Goal: Task Accomplishment & Management: Manage account settings

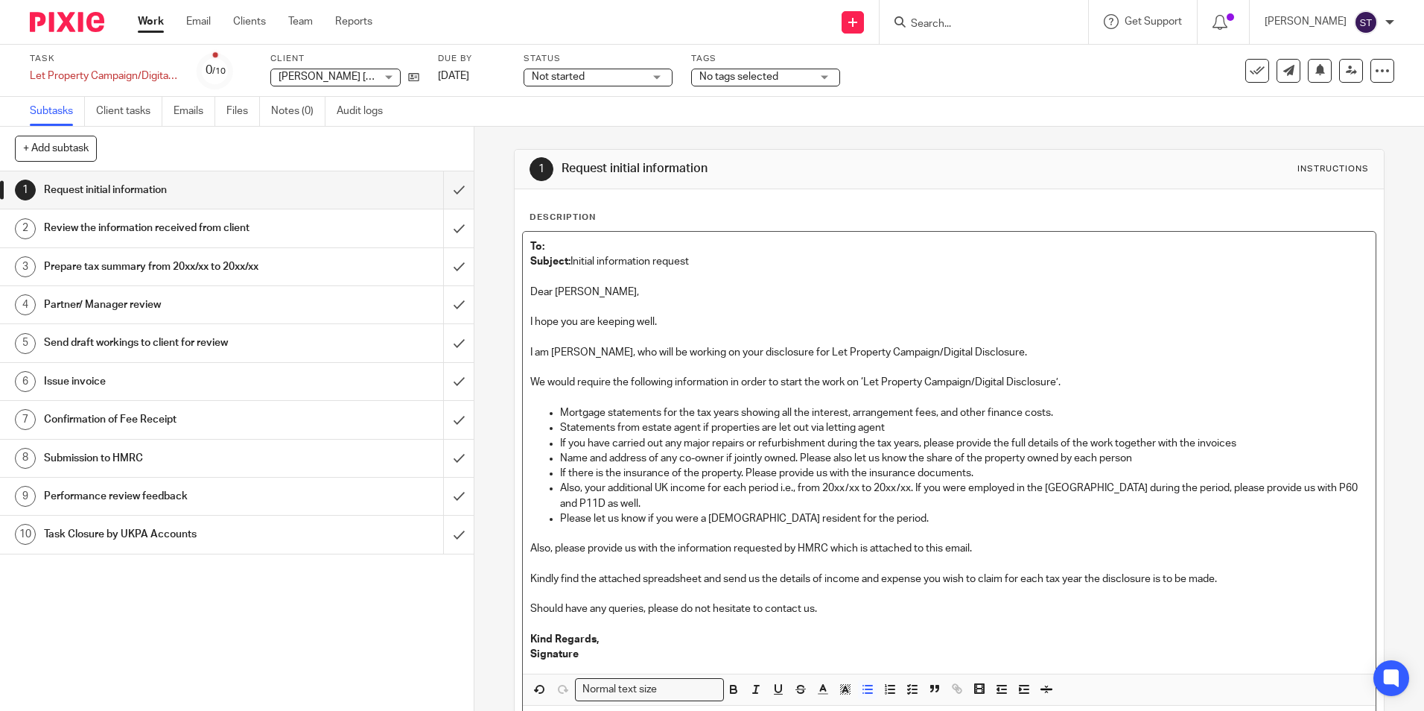
click at [317, 80] on span "[PERSON_NAME] [PERSON_NAME]" at bounding box center [362, 77] width 166 height 10
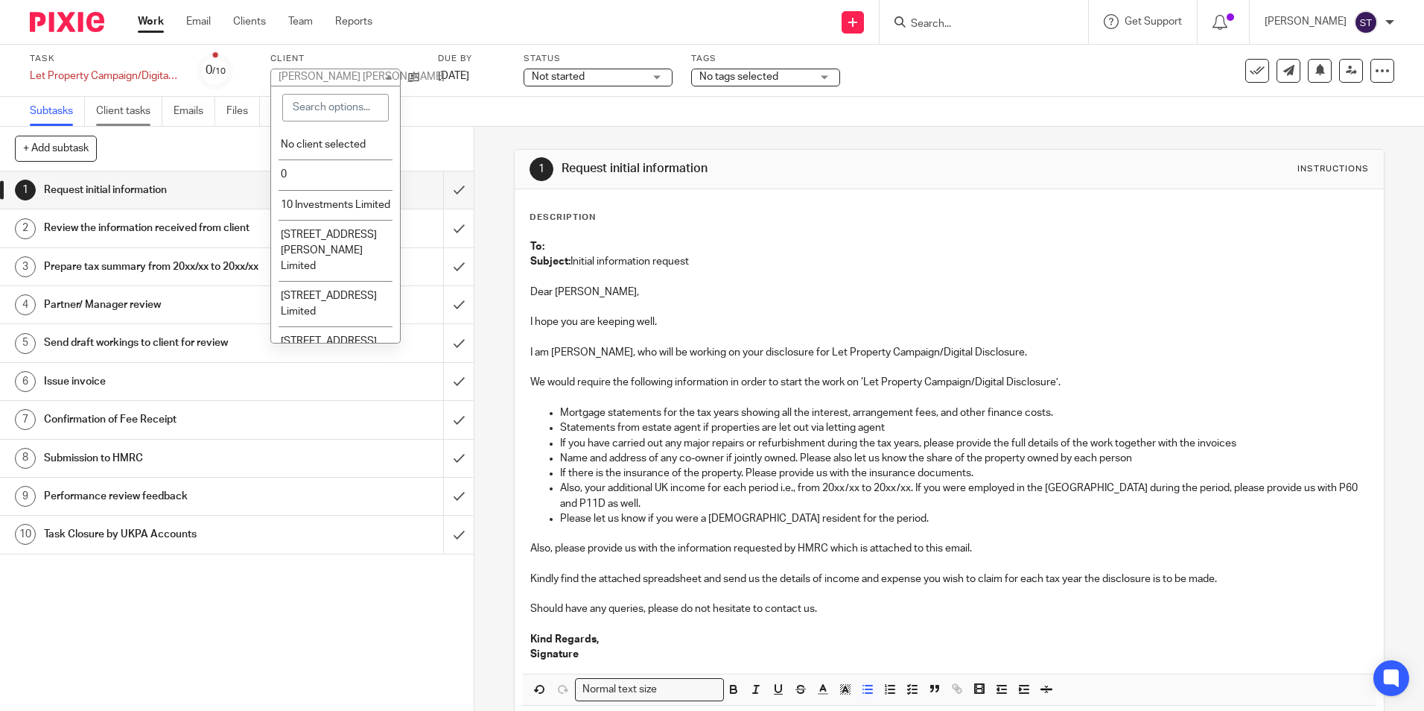
click at [156, 121] on link "Client tasks" at bounding box center [129, 111] width 66 height 29
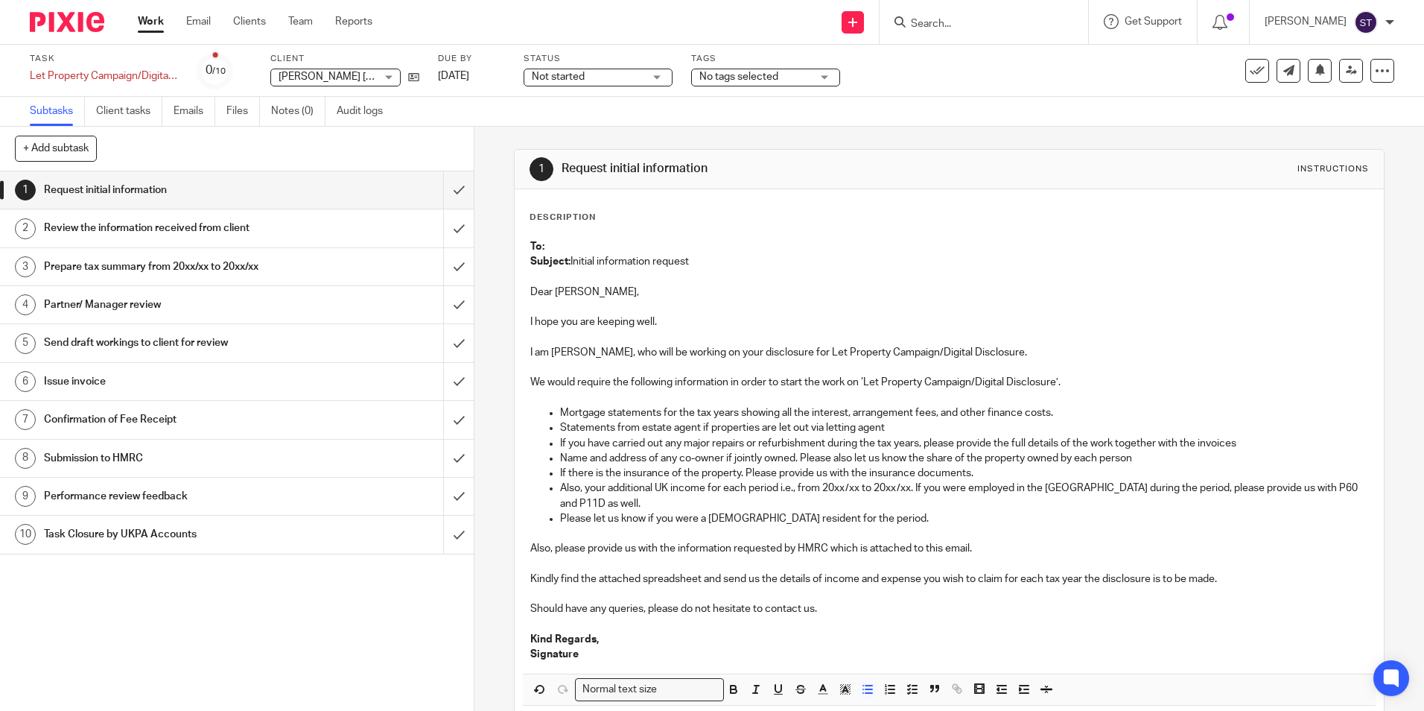
click at [344, 74] on span "[PERSON_NAME] [PERSON_NAME]" at bounding box center [362, 77] width 166 height 10
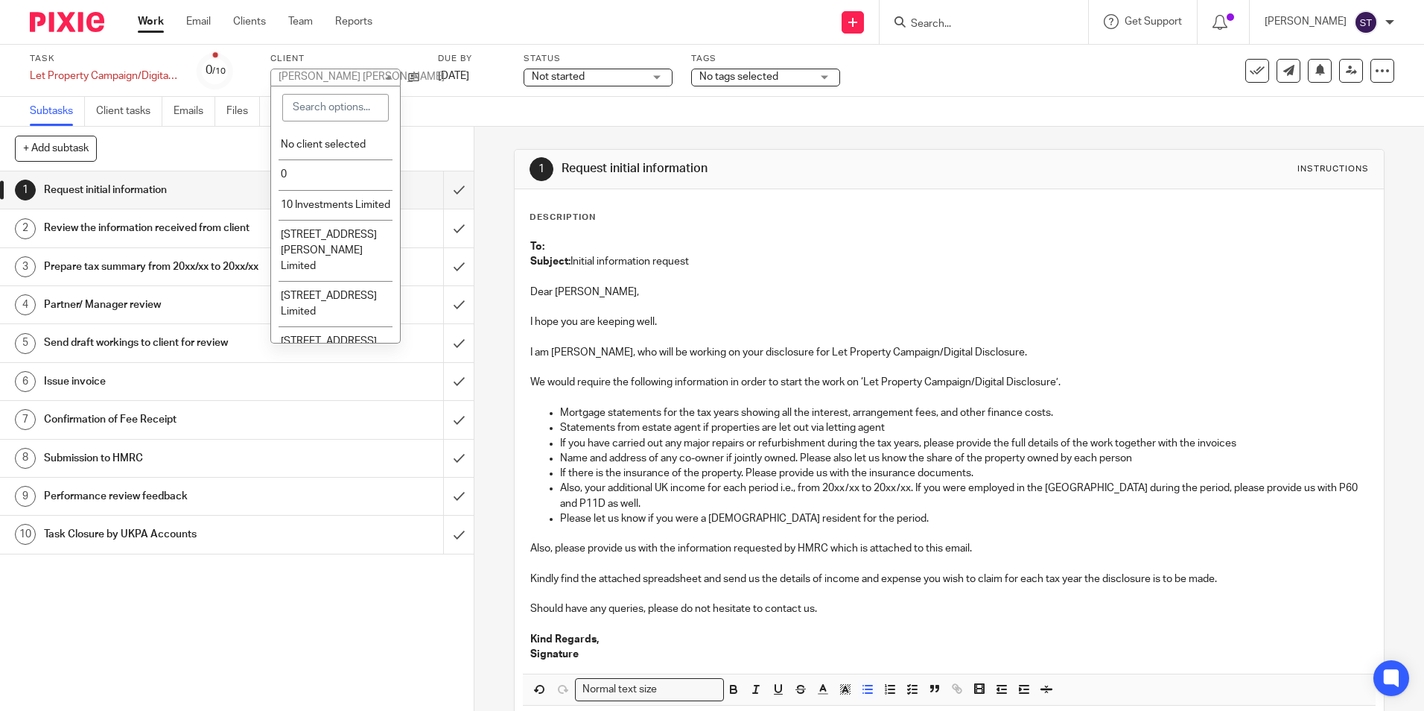
click at [355, 30] on div "Work Email Clients Team Reports Work Email Clients Team Reports Settings" at bounding box center [259, 22] width 272 height 44
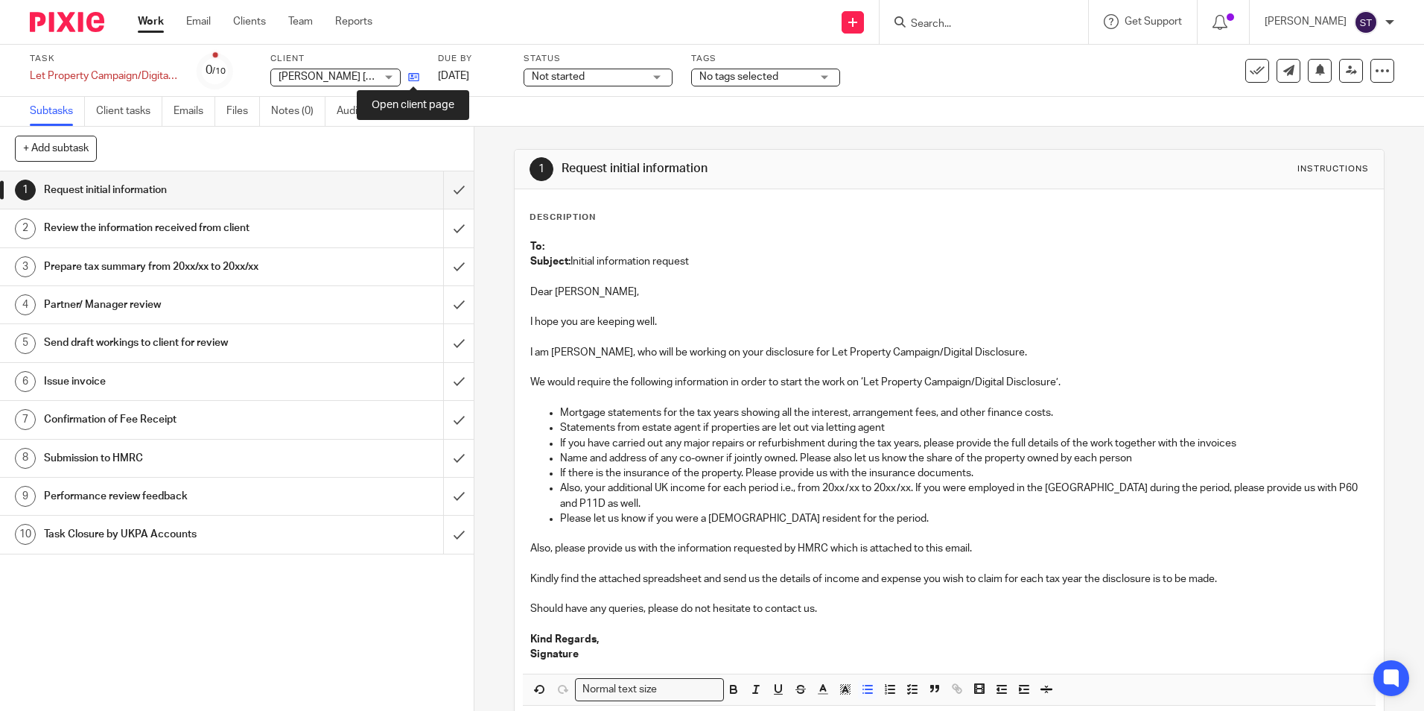
click at [412, 75] on icon at bounding box center [413, 77] width 11 height 11
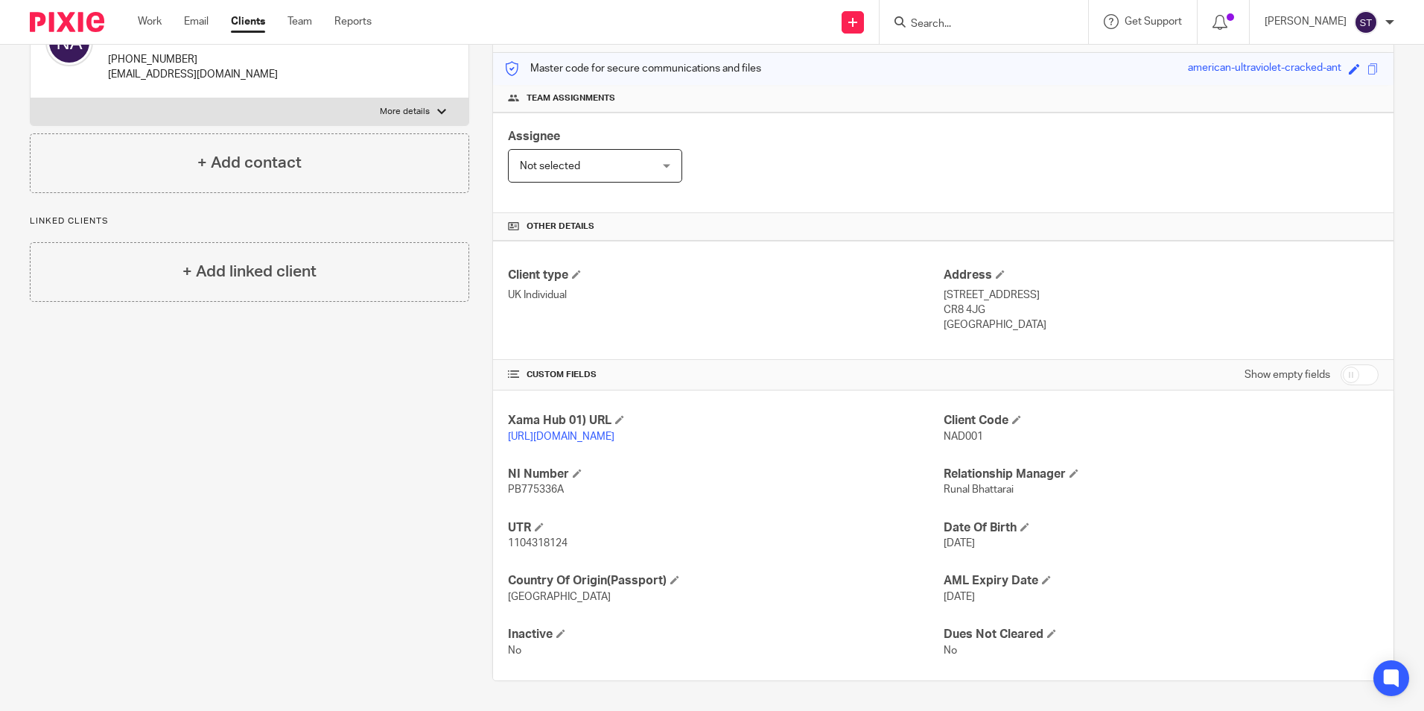
scroll to position [197, 0]
click at [663, 554] on div "Xama Hub 01) URL https://platform.xamatech.com/portal/crm/clients/38711cb0-5d71…" at bounding box center [943, 535] width 901 height 290
drag, startPoint x: 504, startPoint y: 489, endPoint x: 562, endPoint y: 491, distance: 58.2
click at [562, 491] on div "Xama Hub 01) URL https://platform.xamatech.com/portal/crm/clients/38711cb0-5d71…" at bounding box center [943, 535] width 901 height 290
copy span "PB775336A"
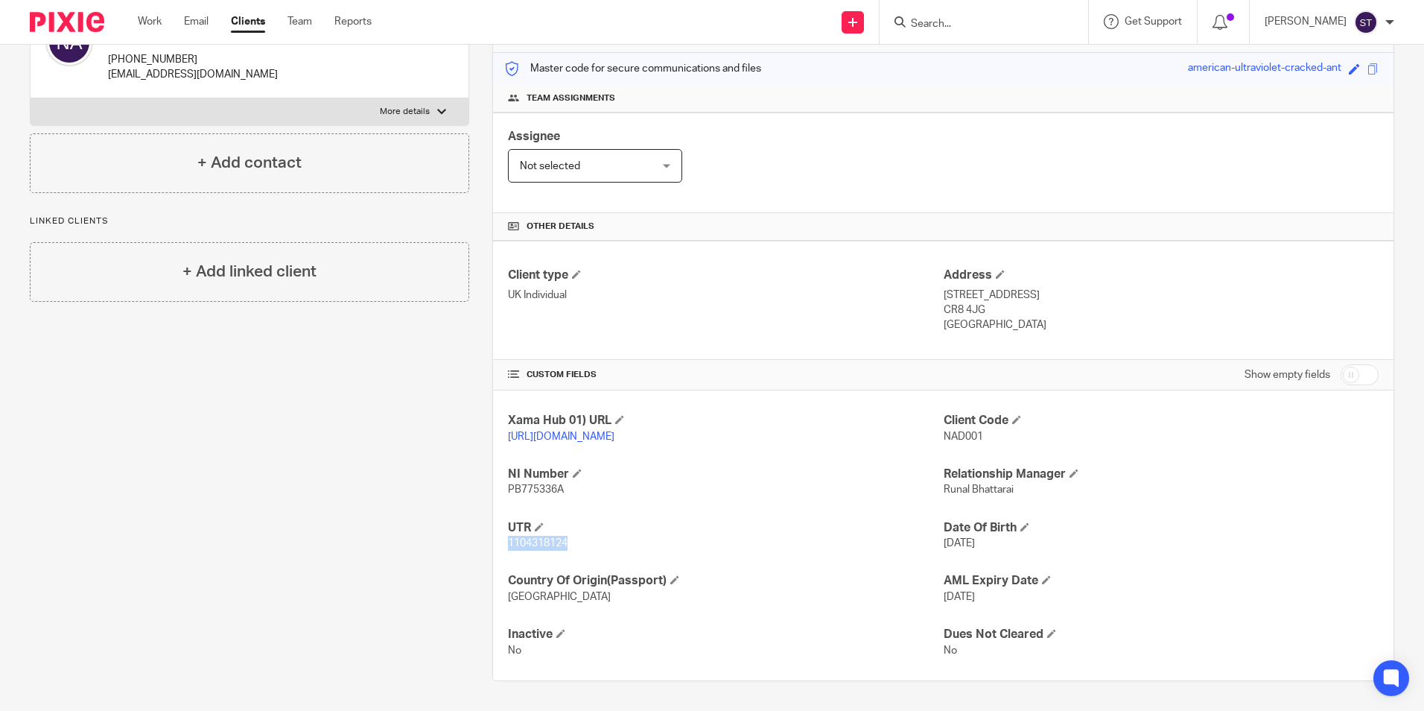
drag, startPoint x: 507, startPoint y: 542, endPoint x: 568, endPoint y: 541, distance: 61.1
click at [568, 542] on p "1104318124" at bounding box center [725, 543] width 435 height 15
copy span "1104318124"
drag, startPoint x: 938, startPoint y: 279, endPoint x: 1021, endPoint y: 308, distance: 88.4
click at [1021, 308] on div "Address 15 Downlands Road, Purley CR8 4JG United Kingdom" at bounding box center [1161, 300] width 435 height 66
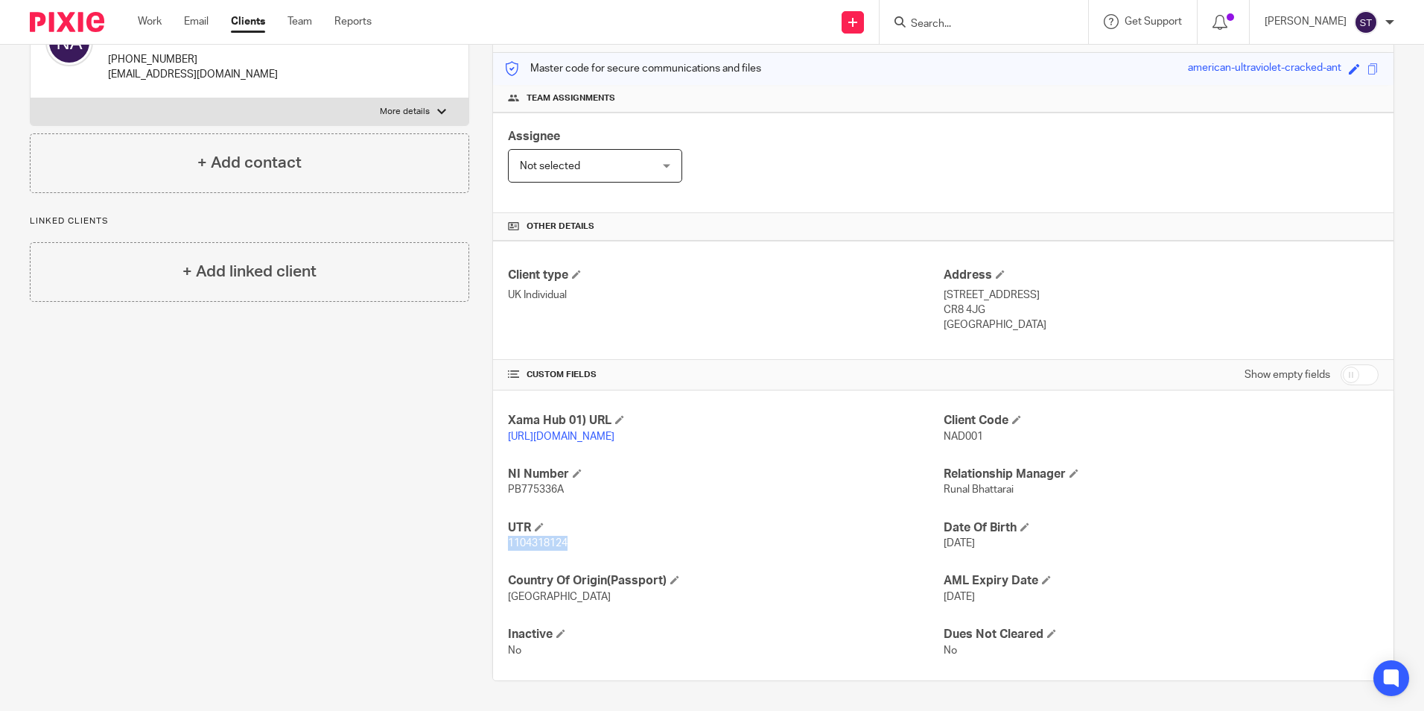
copy div "15 Downlands Road, Purley CR8 4JG United Kingdom"
click at [253, 19] on link "Clients" at bounding box center [248, 21] width 34 height 15
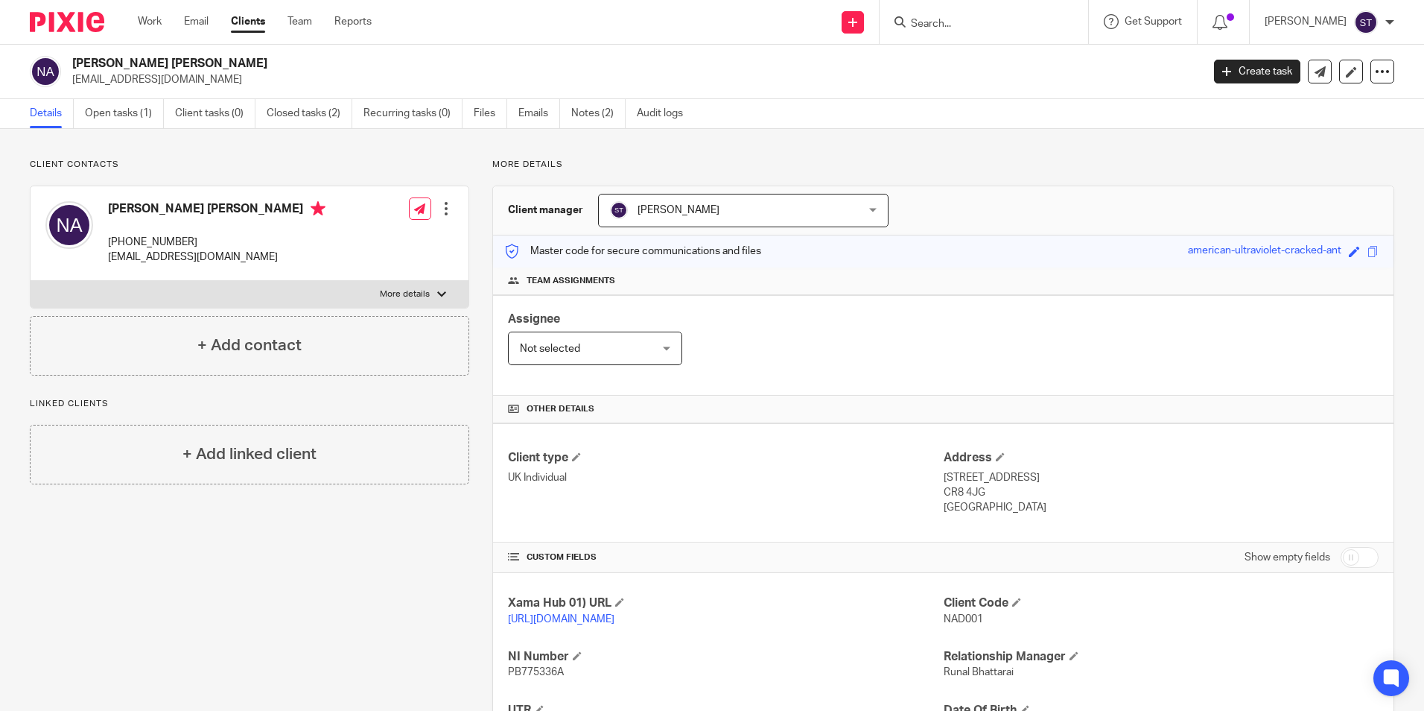
click at [914, 22] on input "Search" at bounding box center [977, 24] width 134 height 13
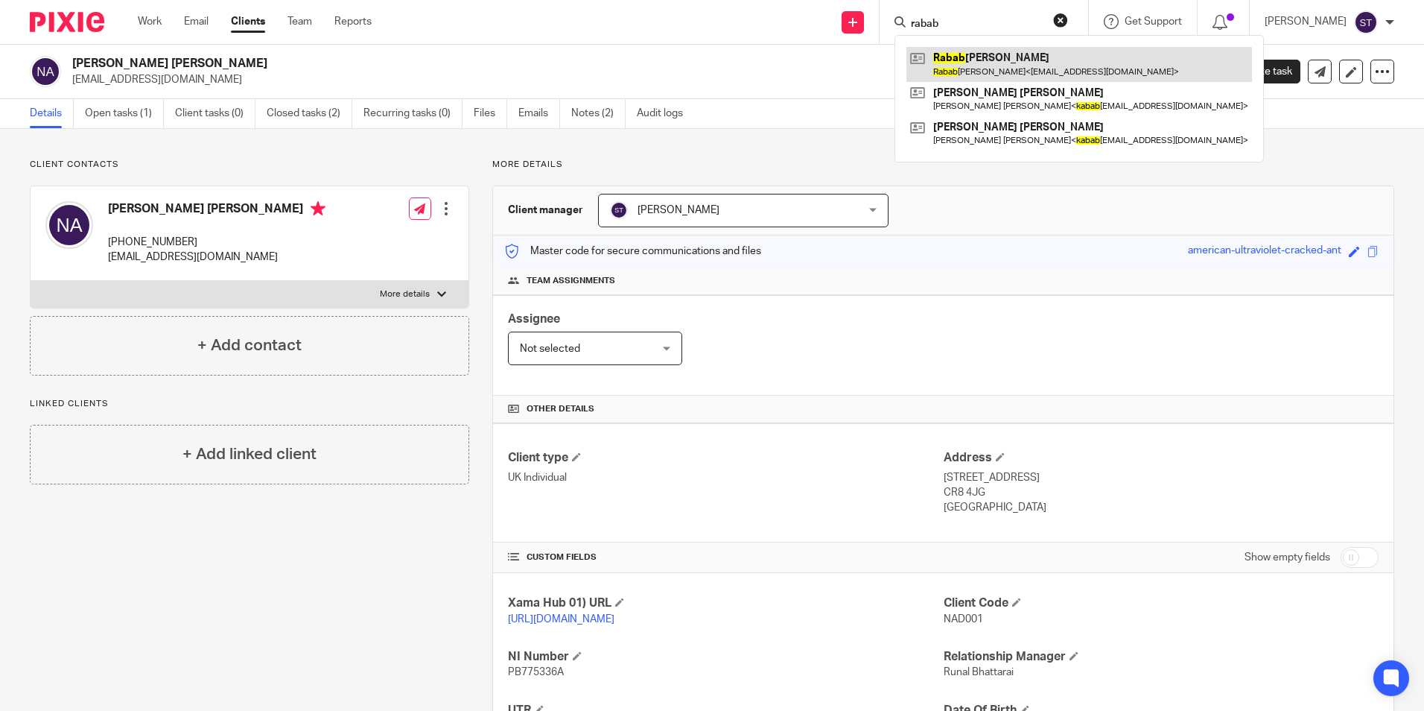
type input "rabab"
click at [997, 57] on link at bounding box center [1080, 64] width 346 height 34
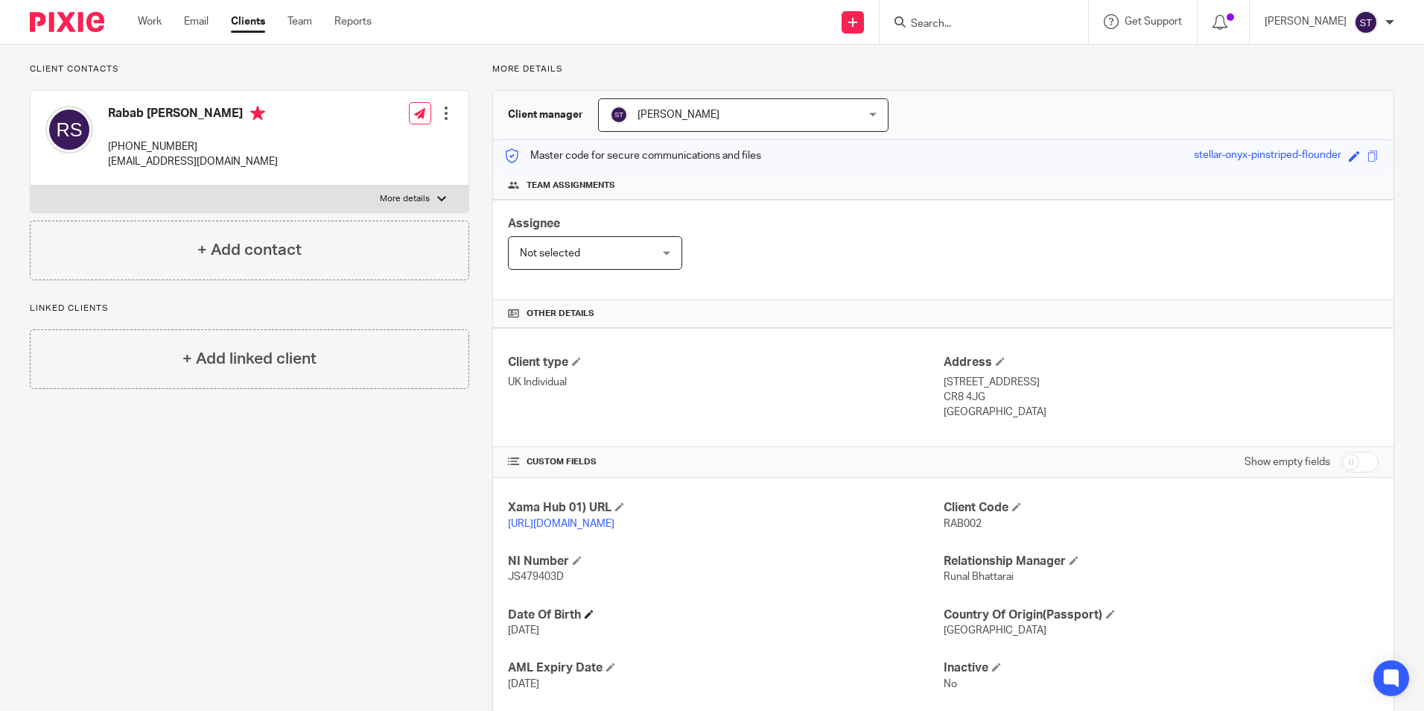
scroll to position [197, 0]
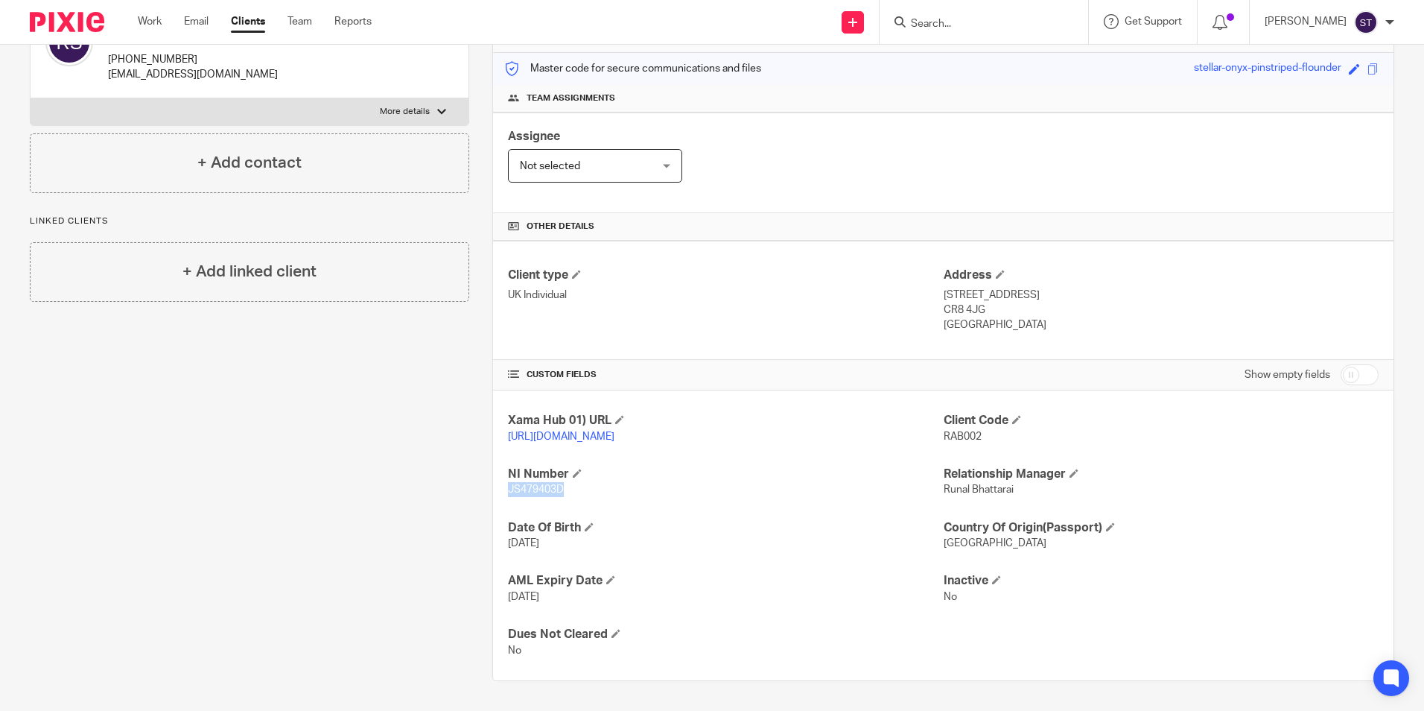
drag, startPoint x: 504, startPoint y: 490, endPoint x: 572, endPoint y: 492, distance: 67.8
click at [572, 492] on p "JS479403D" at bounding box center [725, 489] width 435 height 15
copy span "JS479403D"
click at [761, 490] on p "JS479403D" at bounding box center [725, 489] width 435 height 15
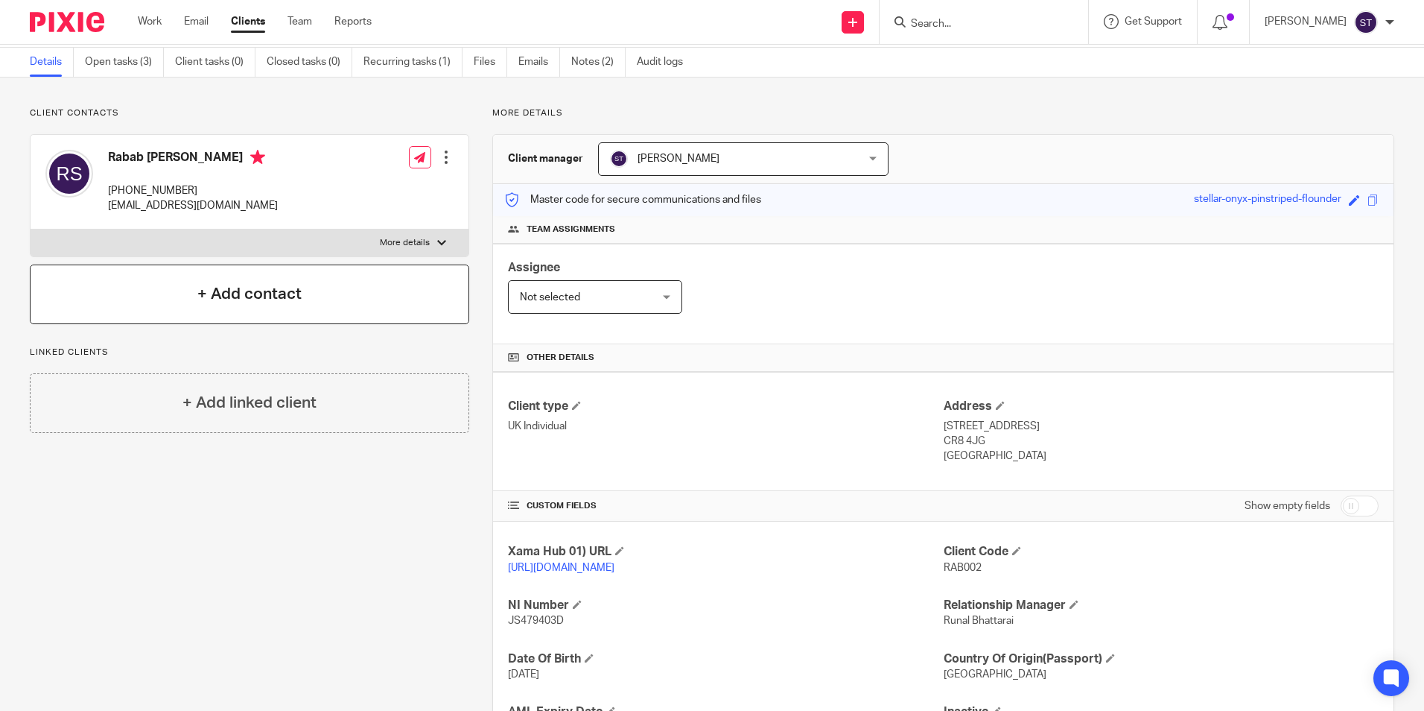
scroll to position [0, 0]
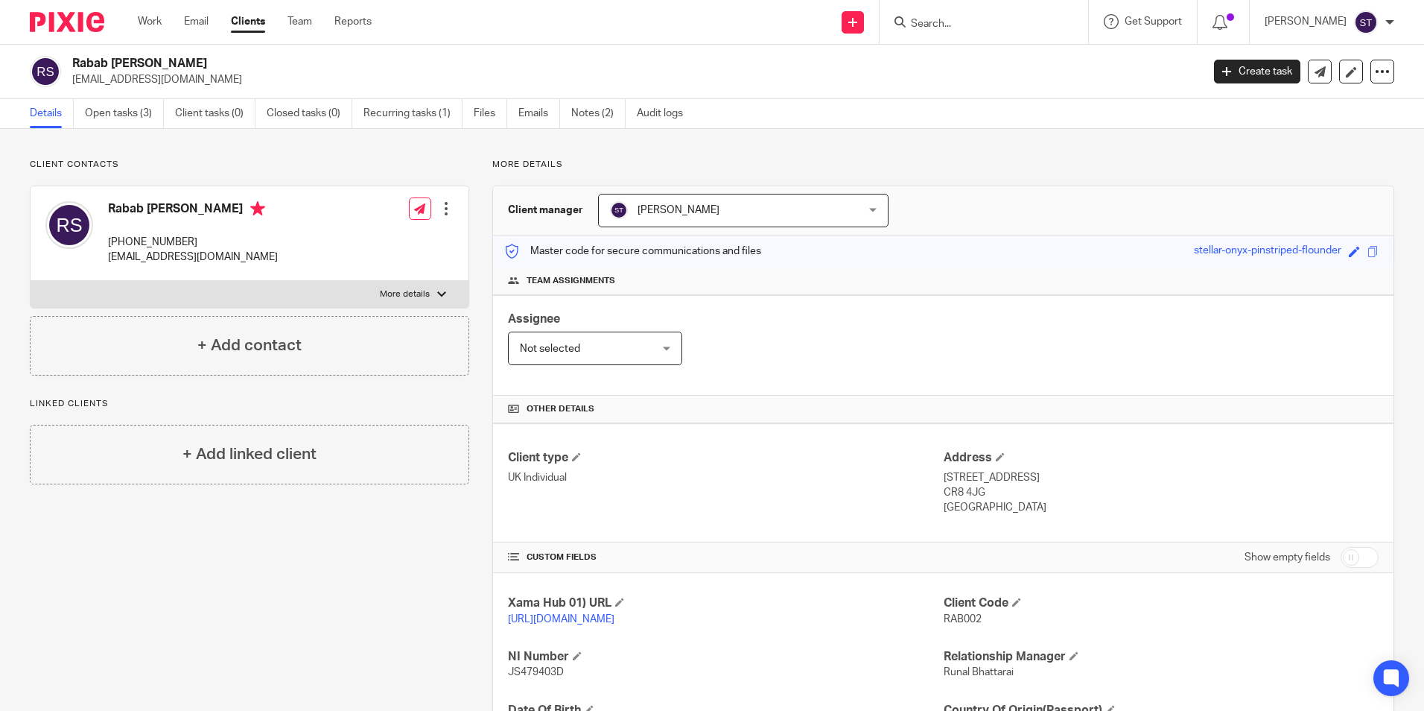
click at [254, 22] on link "Clients" at bounding box center [248, 21] width 34 height 15
click at [123, 114] on link "Open tasks (3)" at bounding box center [124, 113] width 79 height 29
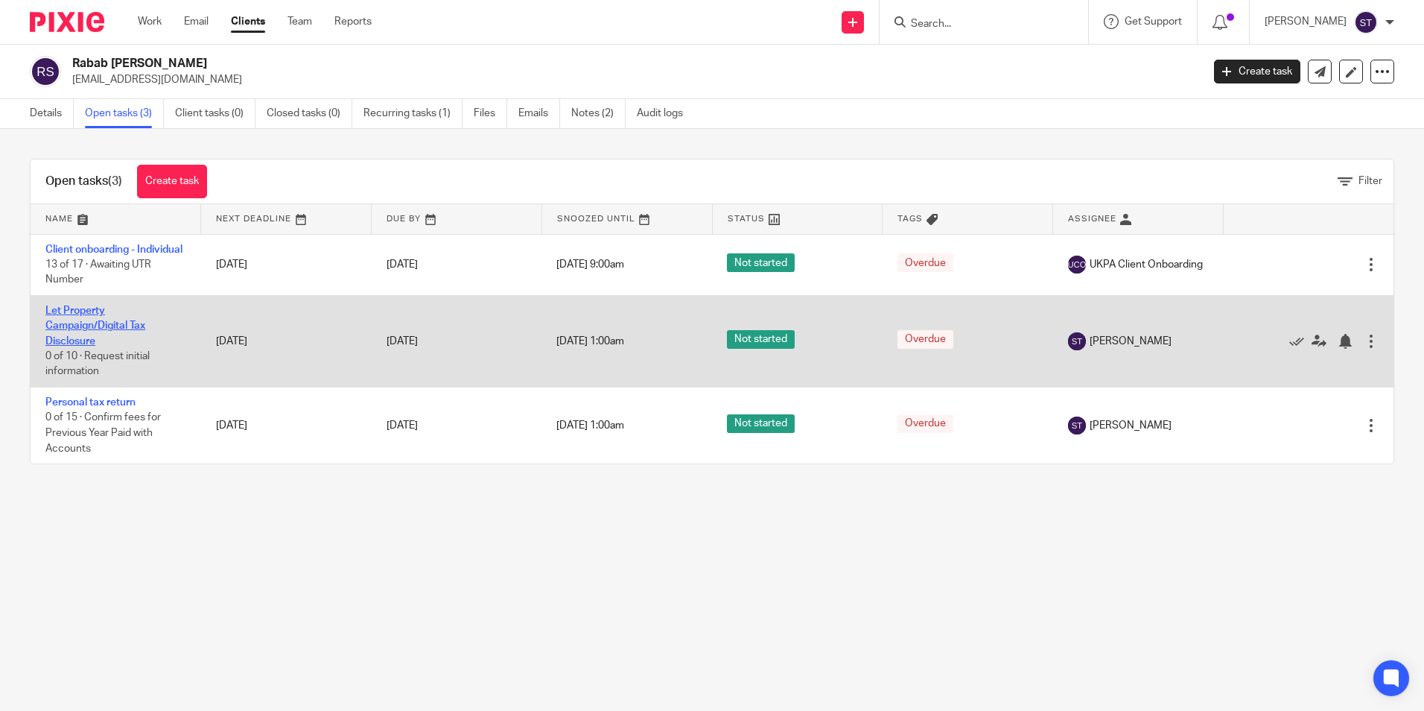
click at [86, 342] on link "Let Property Campaign/Digital Tax Disclosure" at bounding box center [95, 325] width 100 height 41
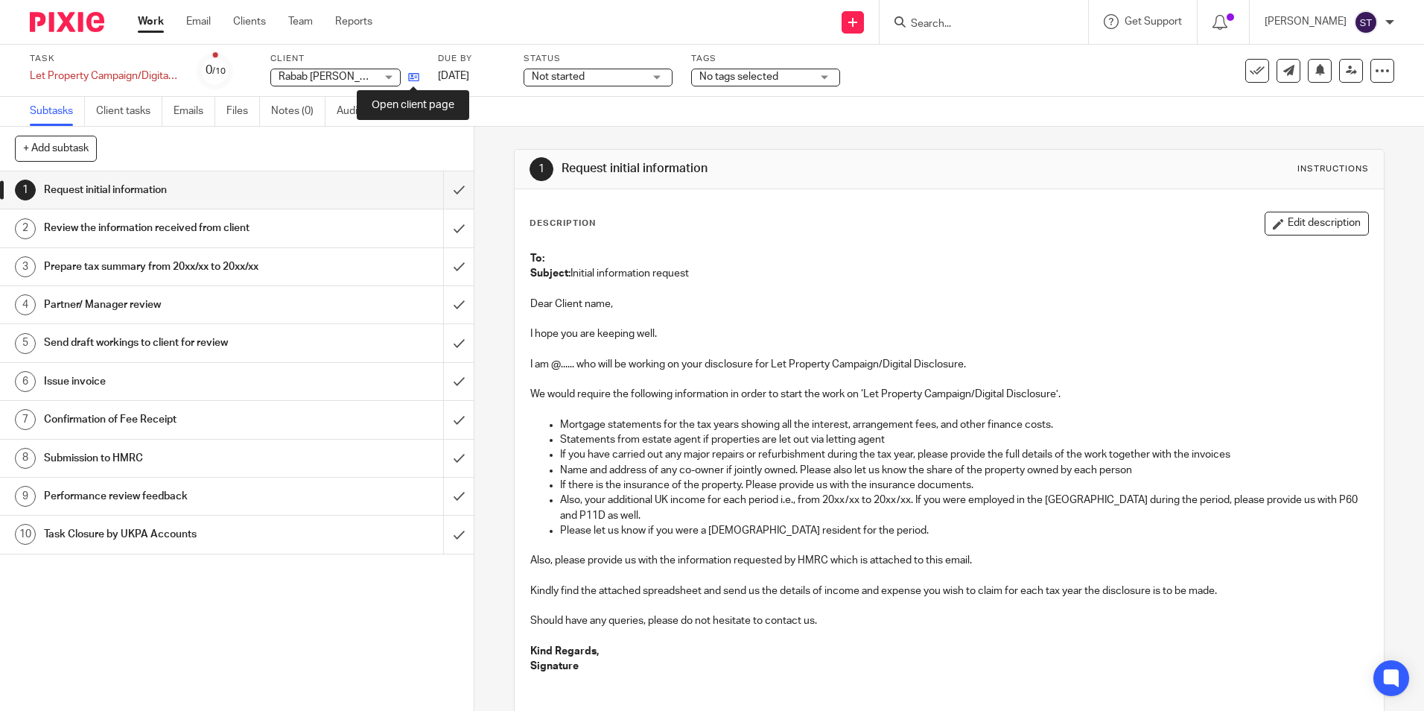
click at [419, 74] on icon at bounding box center [413, 77] width 11 height 11
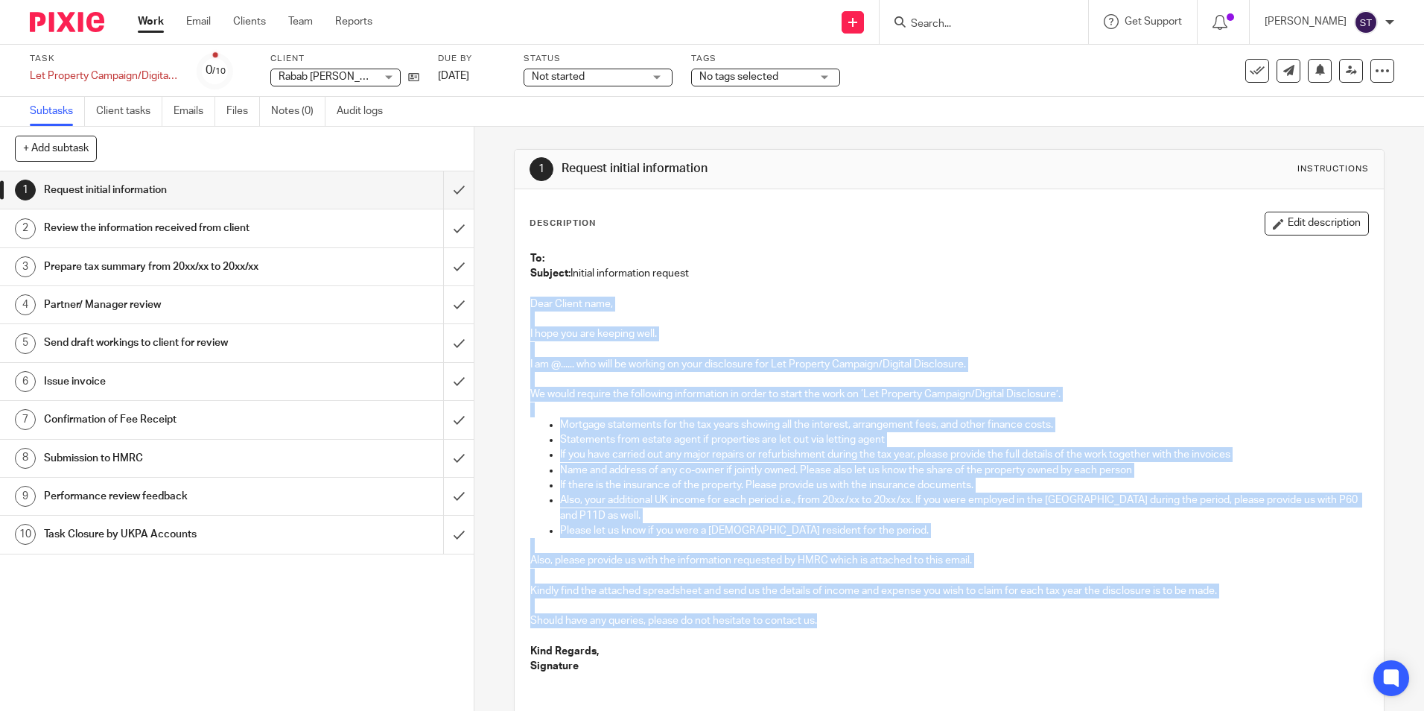
drag, startPoint x: 528, startPoint y: 299, endPoint x: 828, endPoint y: 618, distance: 438.0
click at [828, 618] on div "To: Subject: Initial information request Dear Client name, I hope you are keepi…" at bounding box center [949, 464] width 852 height 441
copy div "Dear Client name, I hope you are keeping well. I am @...... who will be working…"
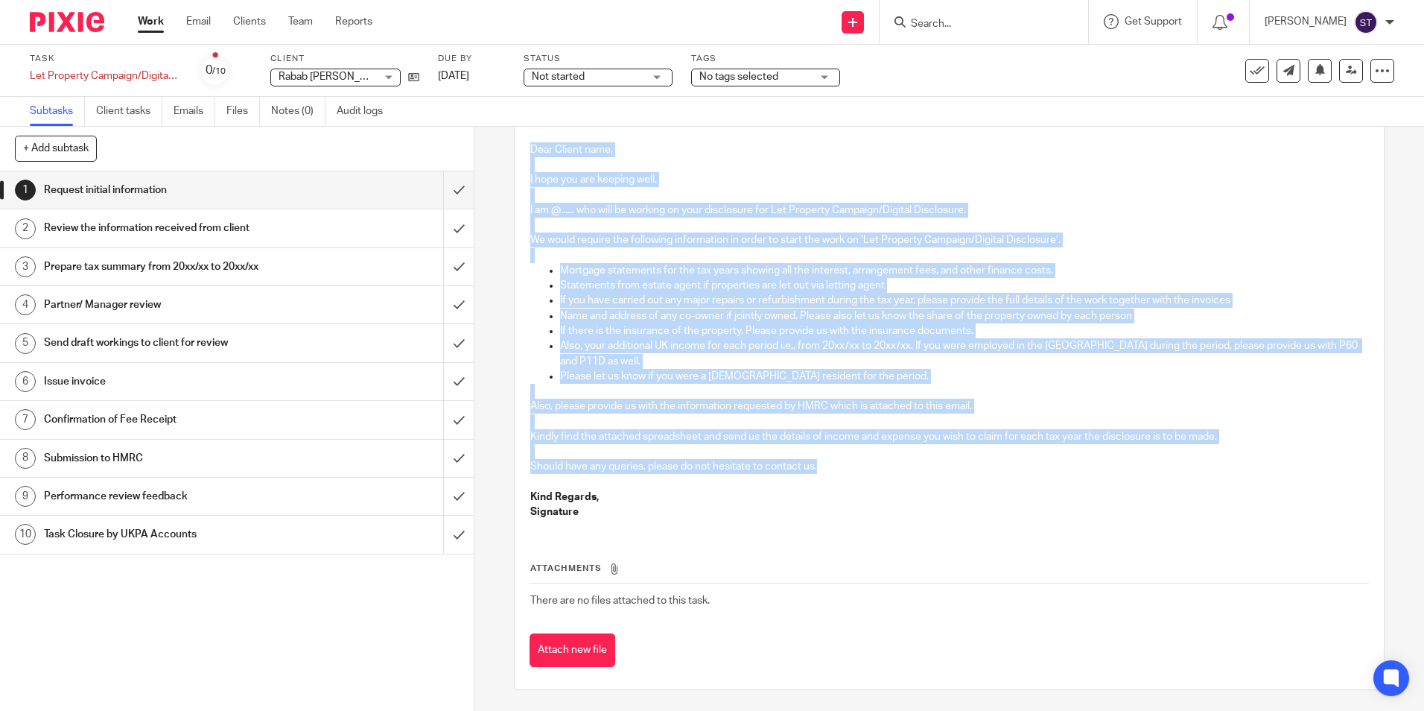
scroll to position [156, 0]
click at [641, 426] on p at bounding box center [948, 420] width 837 height 15
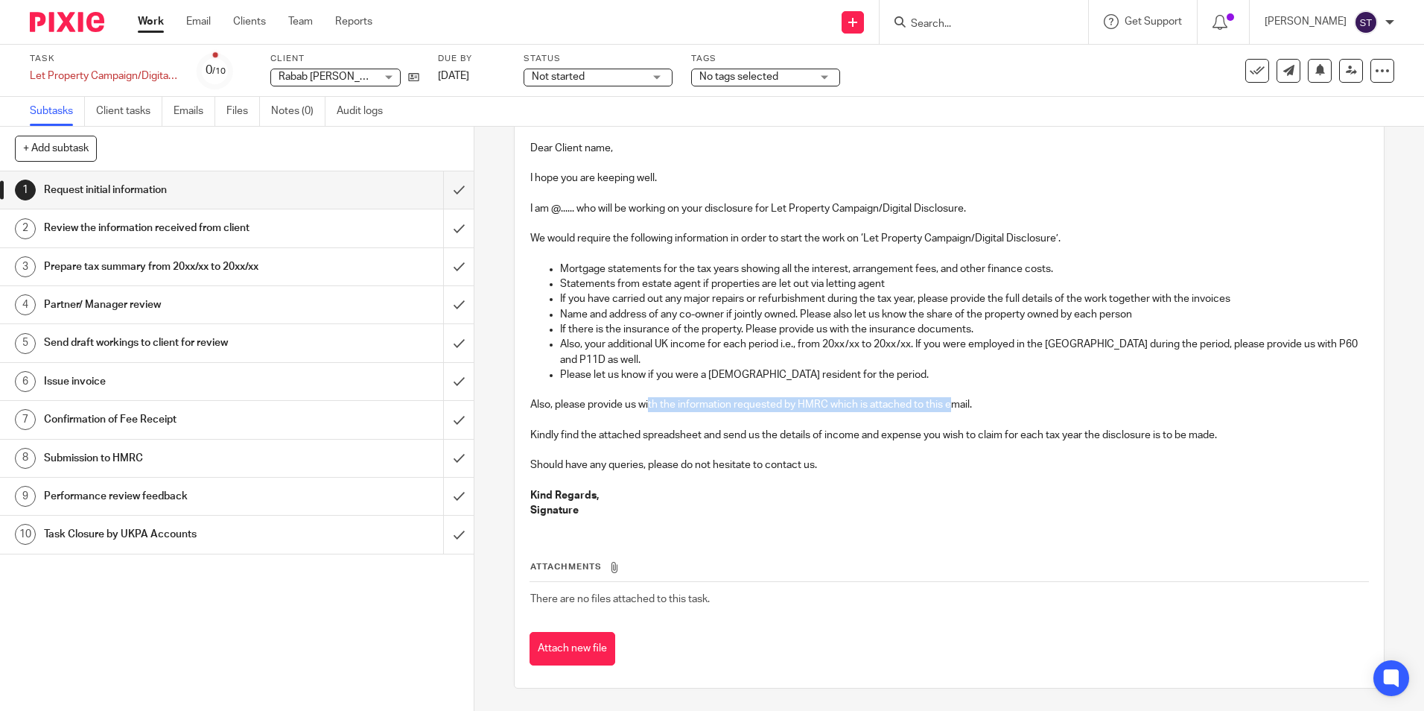
drag, startPoint x: 647, startPoint y: 410, endPoint x: 953, endPoint y: 404, distance: 305.5
click at [953, 404] on p "Also, please provide us with the information requested by HMRC which is attache…" at bounding box center [948, 404] width 837 height 15
drag, startPoint x: 618, startPoint y: 434, endPoint x: 787, endPoint y: 434, distance: 169.9
click at [787, 434] on p "Kindly find the attached spreadsheet and send us the details of income and expe…" at bounding box center [948, 435] width 837 height 15
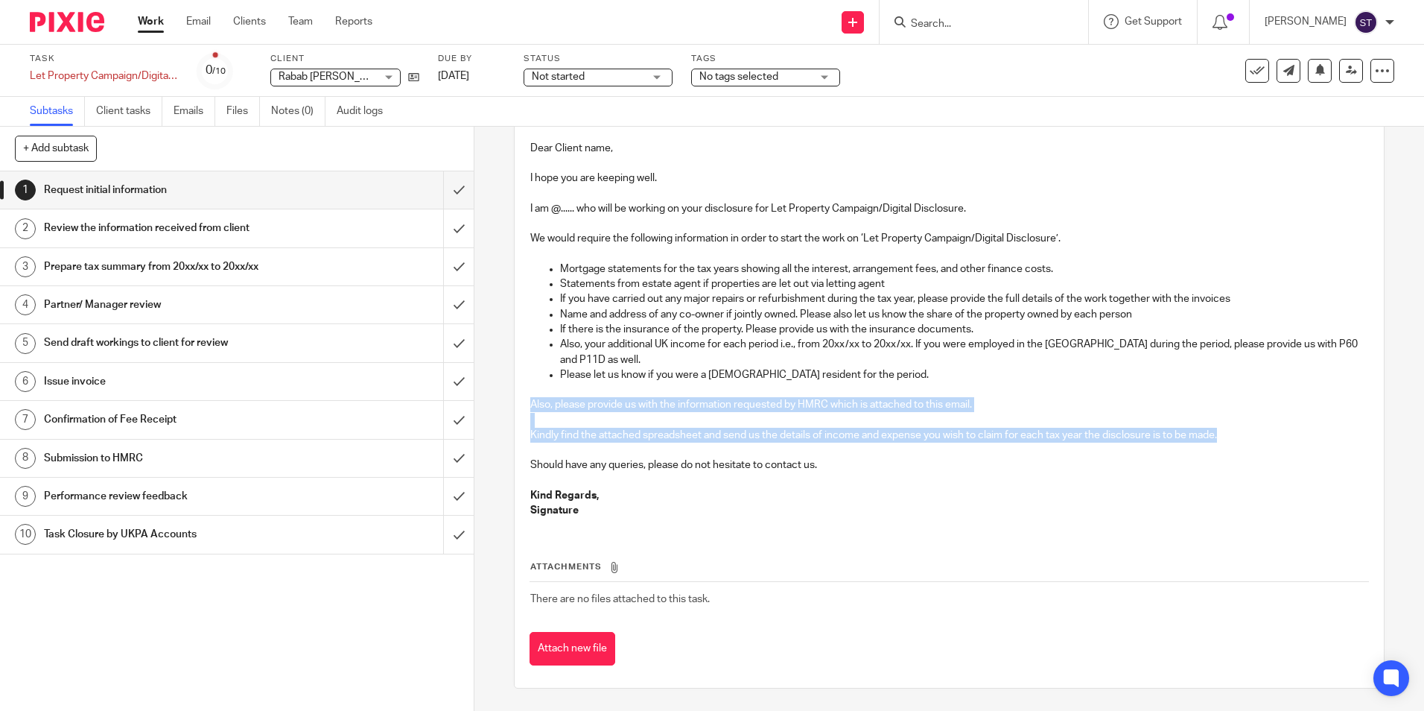
drag, startPoint x: 530, startPoint y: 402, endPoint x: 1234, endPoint y: 434, distance: 705.4
click at [1234, 434] on div "To: Subject: Initial information request Dear Client name, I hope you are keepi…" at bounding box center [949, 308] width 852 height 441
copy div "Also, please provide us with the information requested by HMRC which is attache…"
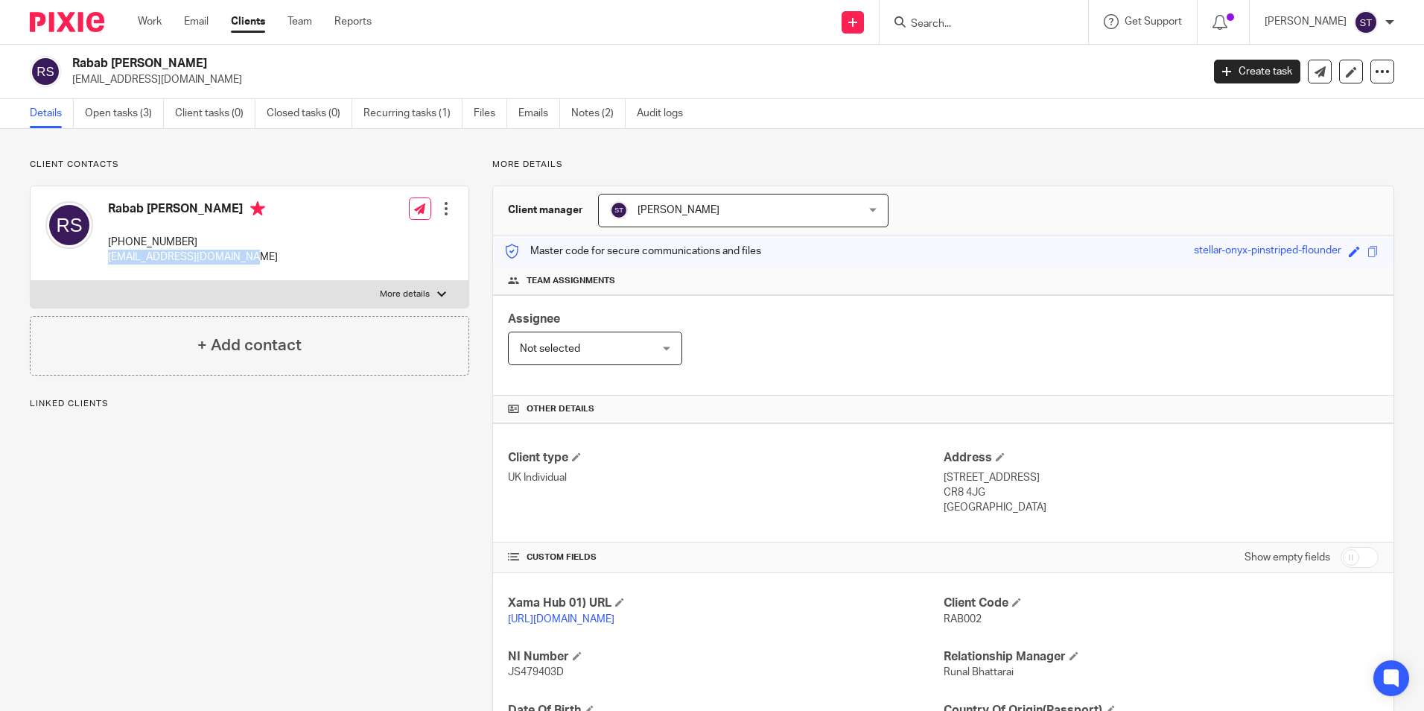
drag, startPoint x: 109, startPoint y: 259, endPoint x: 268, endPoint y: 259, distance: 159.4
click at [268, 259] on div "Rabab [PERSON_NAME] [PHONE_NUMBER] [EMAIL_ADDRESS][DOMAIN_NAME] Edit contact Cr…" at bounding box center [250, 233] width 438 height 95
copy p "[EMAIL_ADDRESS][DOMAIN_NAME]"
click at [332, 250] on div "Rabab [PERSON_NAME] [PHONE_NUMBER] [EMAIL_ADDRESS][DOMAIN_NAME] Edit contact Cr…" at bounding box center [250, 233] width 438 height 95
click at [259, 25] on link "Clients" at bounding box center [248, 21] width 34 height 15
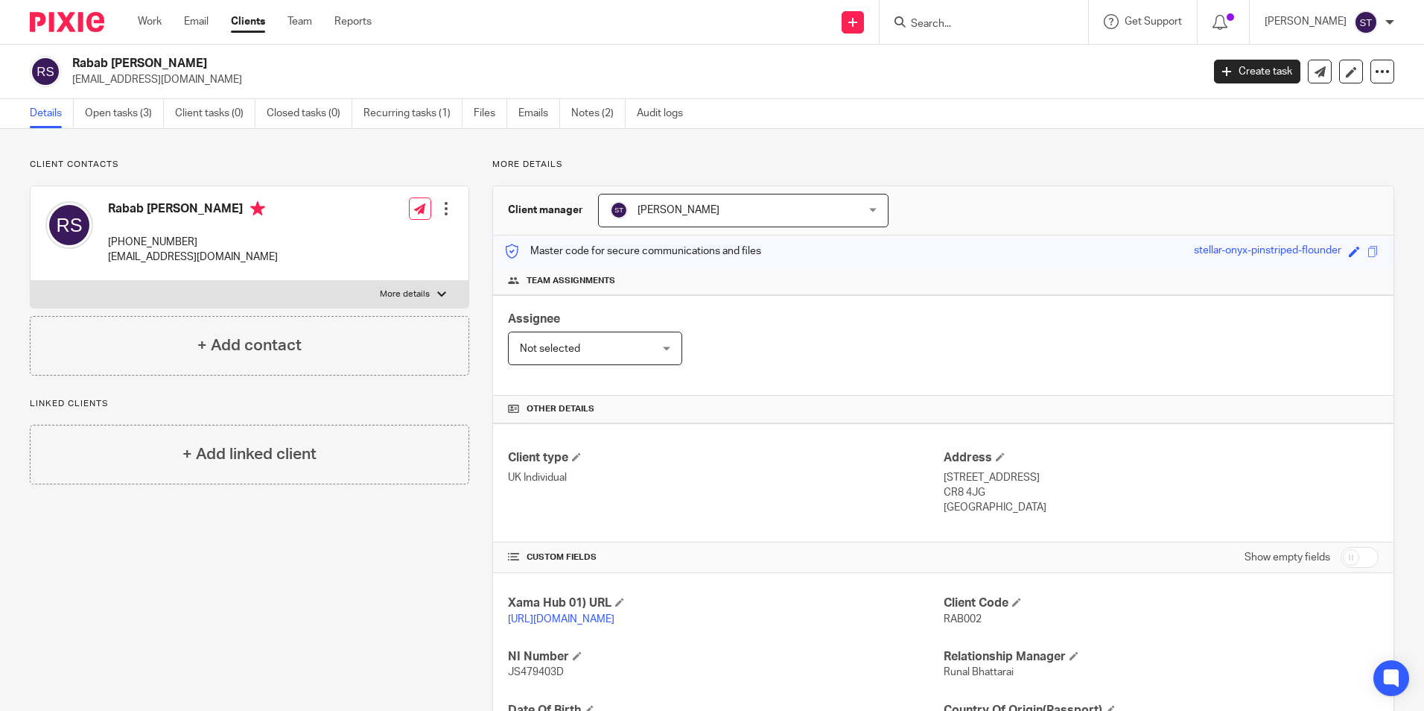
click at [933, 22] on input "Search" at bounding box center [977, 24] width 134 height 13
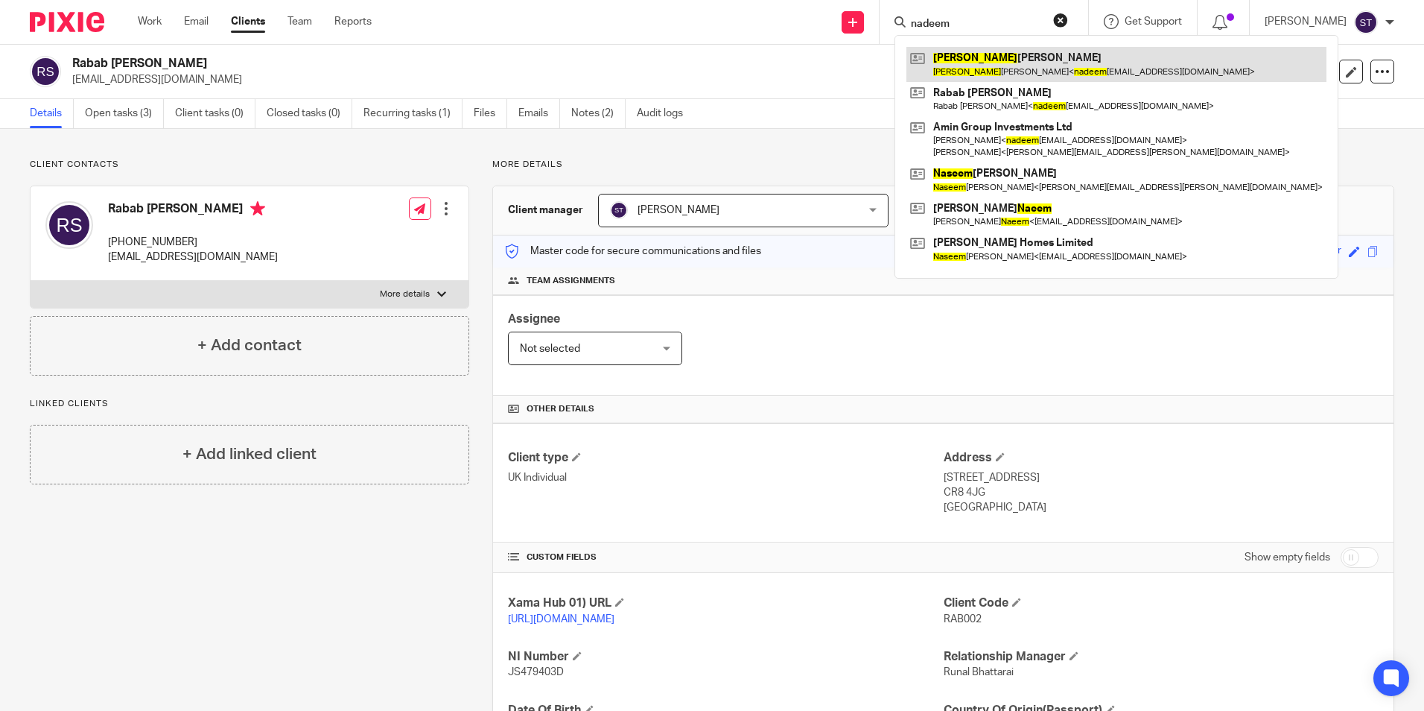
type input "nadeem"
click at [970, 57] on link at bounding box center [1117, 64] width 420 height 34
